Goal: Task Accomplishment & Management: Manage account settings

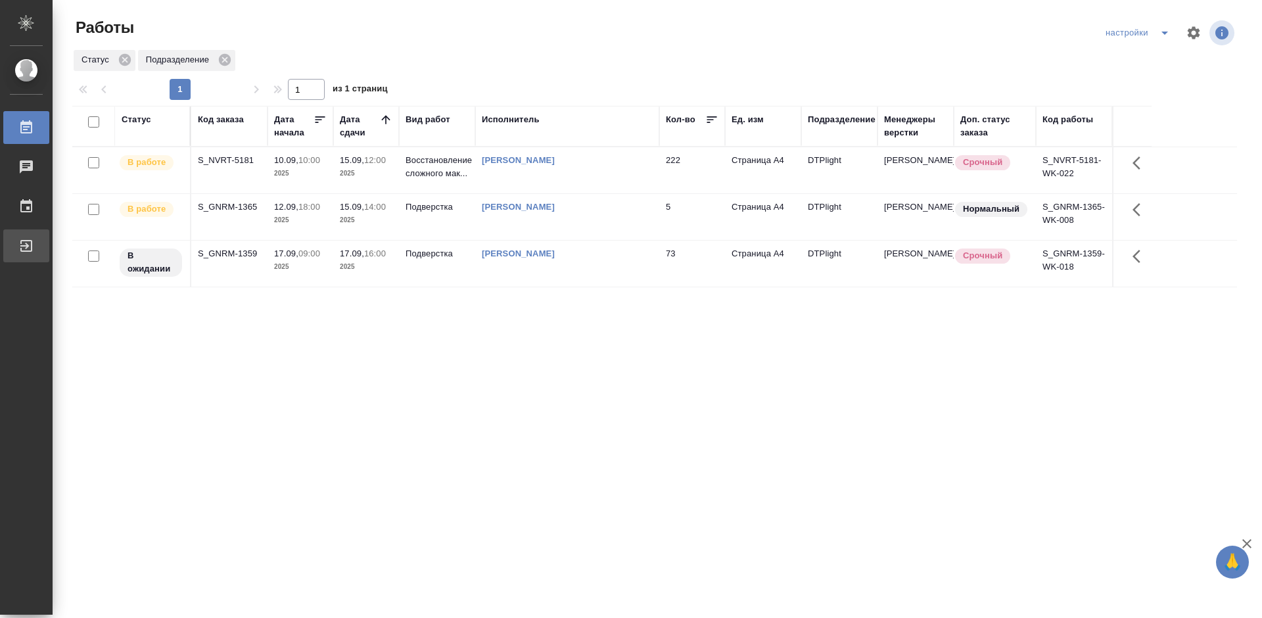
click at [26, 248] on div "Выйти" at bounding box center [9, 246] width 33 height 20
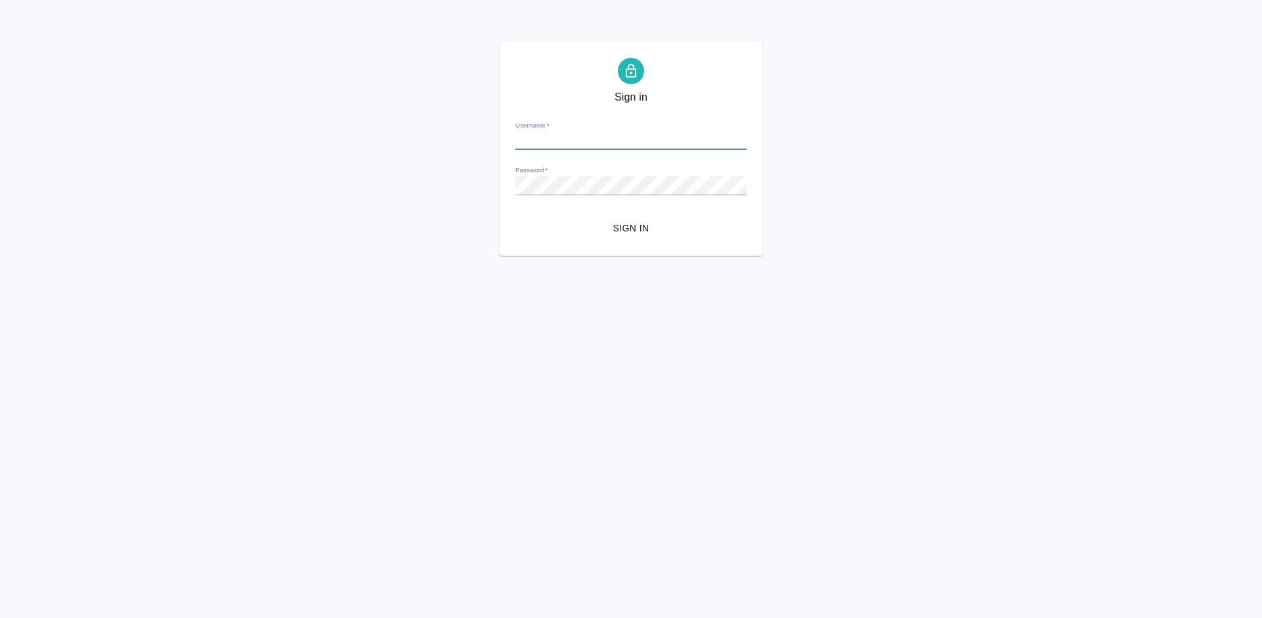
type input "[PERSON_NAME][EMAIL_ADDRESS][DOMAIN_NAME]"
drag, startPoint x: 652, startPoint y: 145, endPoint x: 500, endPoint y: 135, distance: 152.9
click at [500, 135] on div "Sign in Username   * m.tretyakova@awatera.com Password   * urlPath   * / Sign in" at bounding box center [631, 149] width 263 height 214
click at [469, 185] on div "Sign in Username   * m.tretyakova@awatera.com Password   * urlPath   * / Sign in" at bounding box center [631, 149] width 1262 height 214
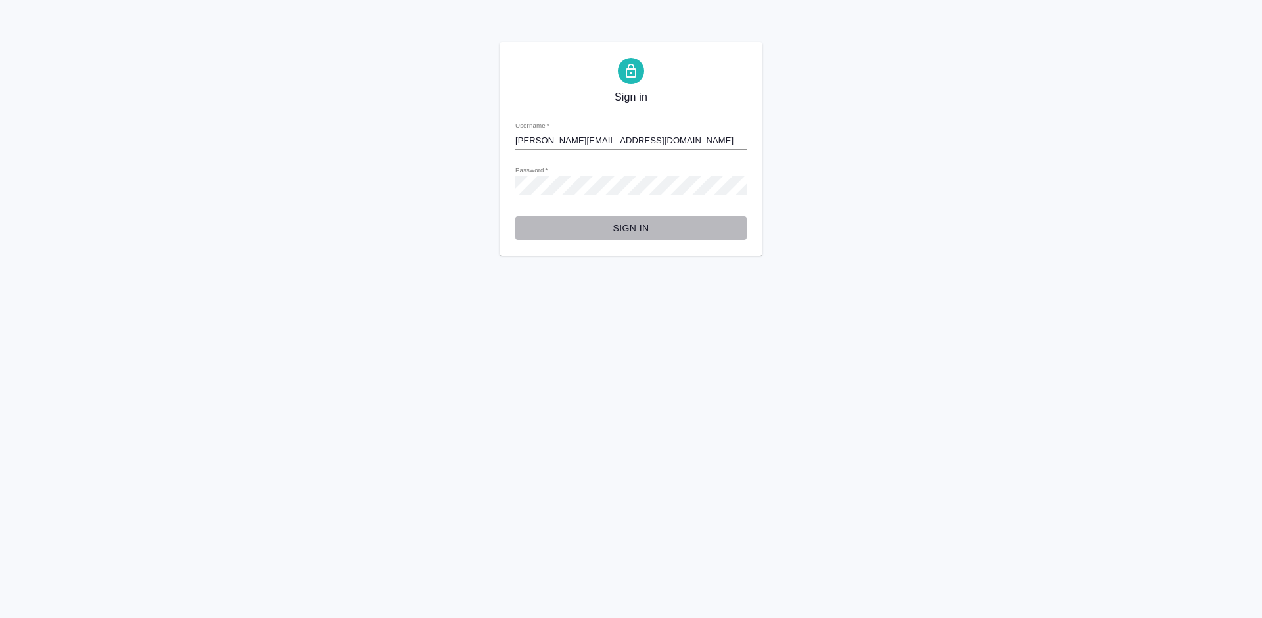
click at [637, 226] on span "Sign in" at bounding box center [631, 228] width 210 height 16
